Goal: Task Accomplishment & Management: Manage account settings

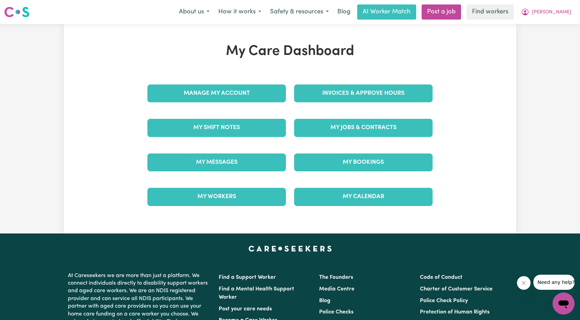
click at [329, 95] on div "Invoices & Approve Hours" at bounding box center [363, 93] width 147 height 34
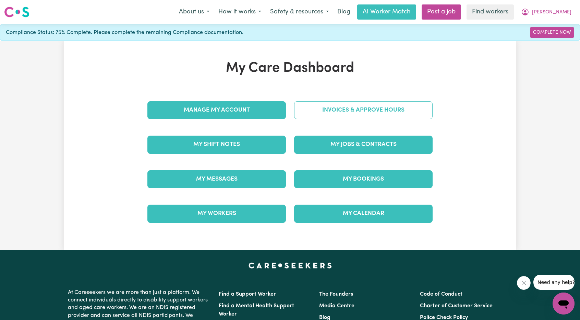
click at [323, 115] on link "Invoices & Approve Hours" at bounding box center [363, 110] width 139 height 18
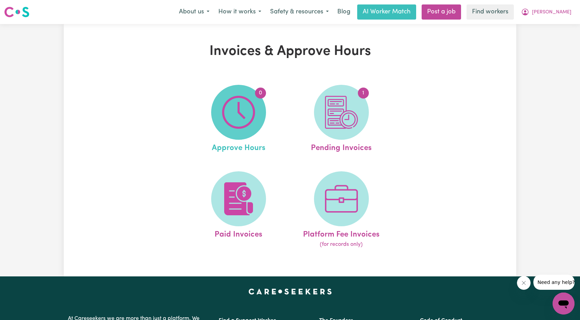
click at [252, 112] on img at bounding box center [238, 112] width 33 height 33
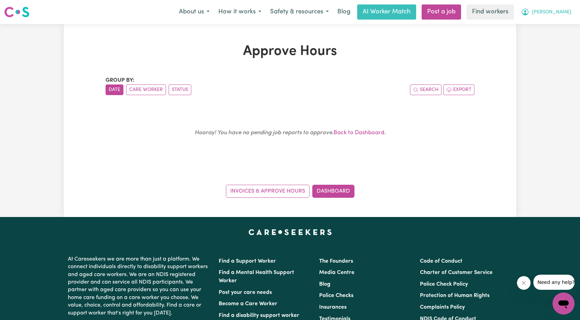
click at [564, 13] on span "[PERSON_NAME]" at bounding box center [551, 13] width 39 height 8
click at [551, 28] on link "My Dashboard" at bounding box center [548, 26] width 54 height 13
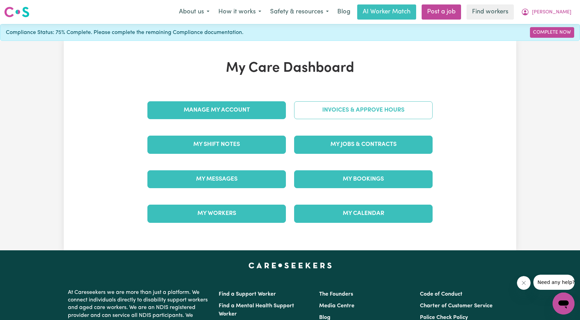
click at [382, 109] on link "Invoices & Approve Hours" at bounding box center [363, 110] width 139 height 18
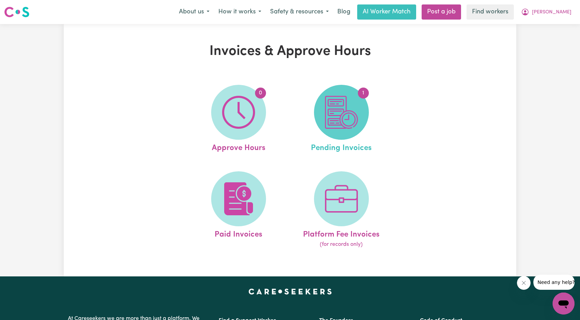
click at [338, 116] on img at bounding box center [341, 112] width 33 height 33
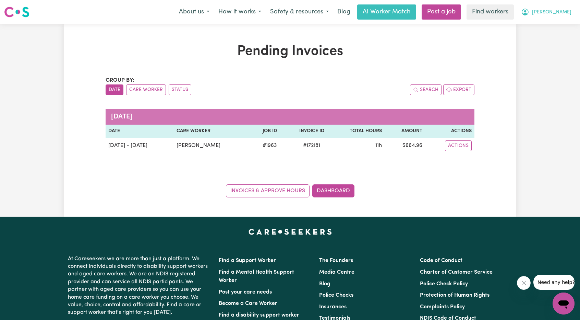
click at [567, 14] on span "[PERSON_NAME]" at bounding box center [551, 13] width 39 height 8
click at [540, 29] on link "My Dashboard" at bounding box center [548, 26] width 54 height 13
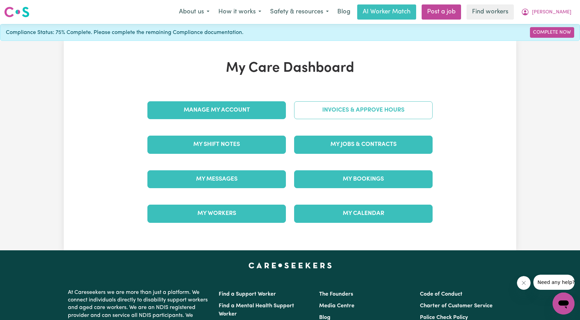
click at [345, 101] on link "Invoices & Approve Hours" at bounding box center [363, 110] width 139 height 18
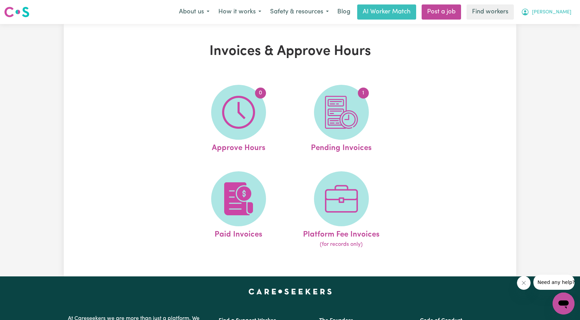
click at [564, 11] on span "[PERSON_NAME]" at bounding box center [551, 13] width 39 height 8
click at [542, 37] on link "Logout" at bounding box center [548, 39] width 54 height 13
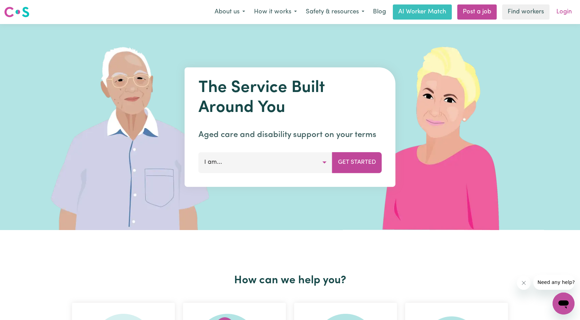
click at [570, 13] on link "Login" at bounding box center [564, 11] width 24 height 15
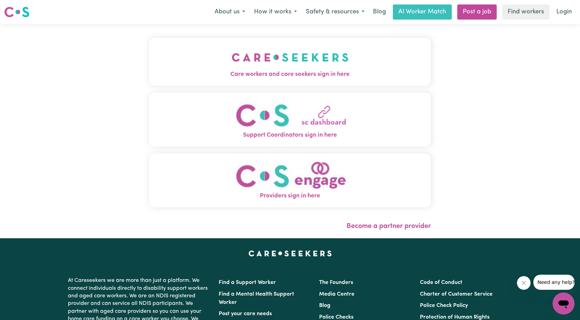
click at [302, 68] on img "Care workers and care seekers sign in here" at bounding box center [290, 57] width 117 height 25
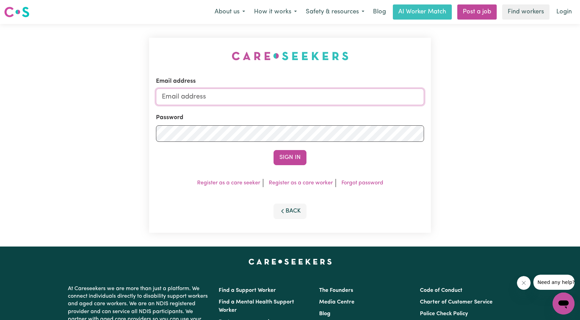
click at [309, 100] on input "Email address" at bounding box center [290, 96] width 268 height 16
drag, startPoint x: 197, startPoint y: 98, endPoint x: 330, endPoint y: 124, distance: 135.0
click at [357, 114] on form "Email address [EMAIL_ADDRESS][PERSON_NAME][DOMAIN_NAME] Password Sign In" at bounding box center [290, 121] width 268 height 88
type input "[EMAIL_ADDRESS][DOMAIN_NAME]"
click at [293, 151] on button "Sign In" at bounding box center [290, 157] width 33 height 15
